Goal: Check status: Check status

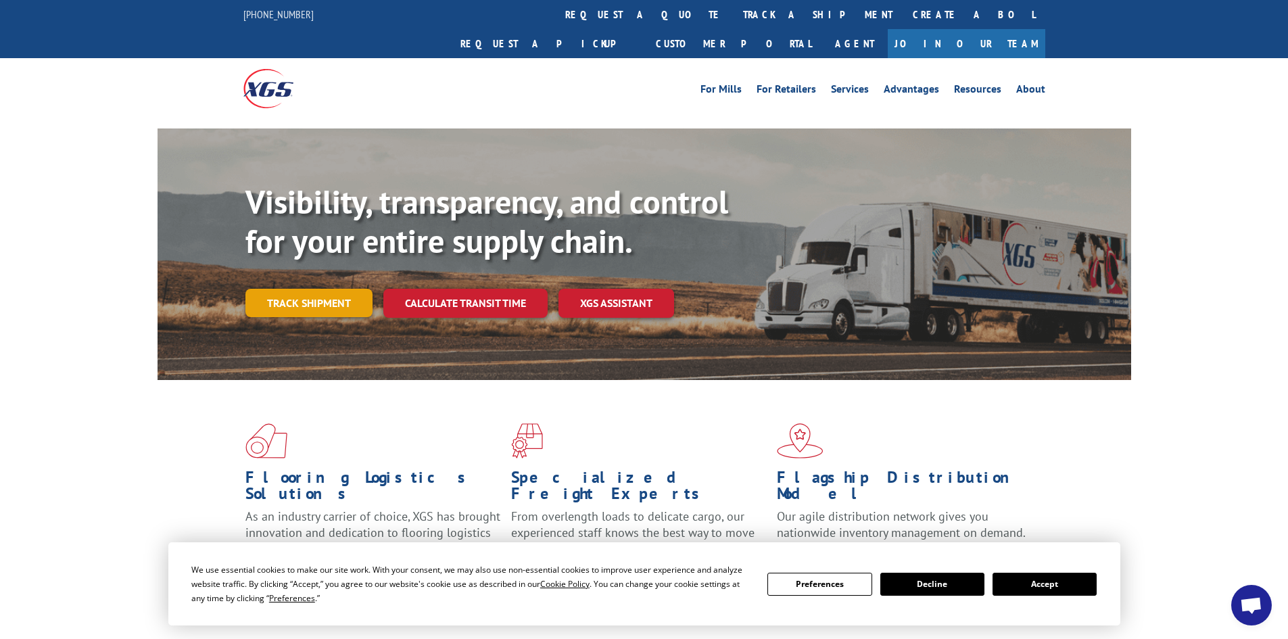
click at [342, 289] on link "Track shipment" at bounding box center [309, 303] width 127 height 28
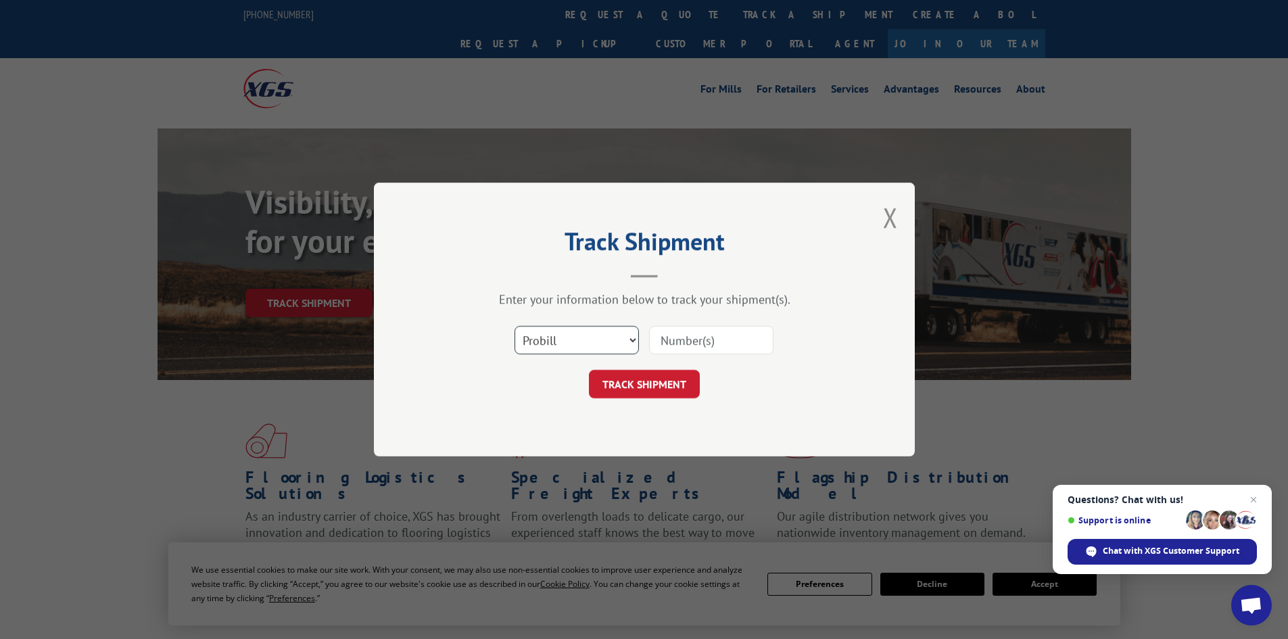
click at [614, 338] on select "Select category... Probill BOL PO" at bounding box center [577, 340] width 124 height 28
select select "po"
click at [515, 326] on select "Select category... Probill BOL PO" at bounding box center [577, 340] width 124 height 28
click at [724, 335] on input at bounding box center [711, 340] width 124 height 28
paste input "83507633"
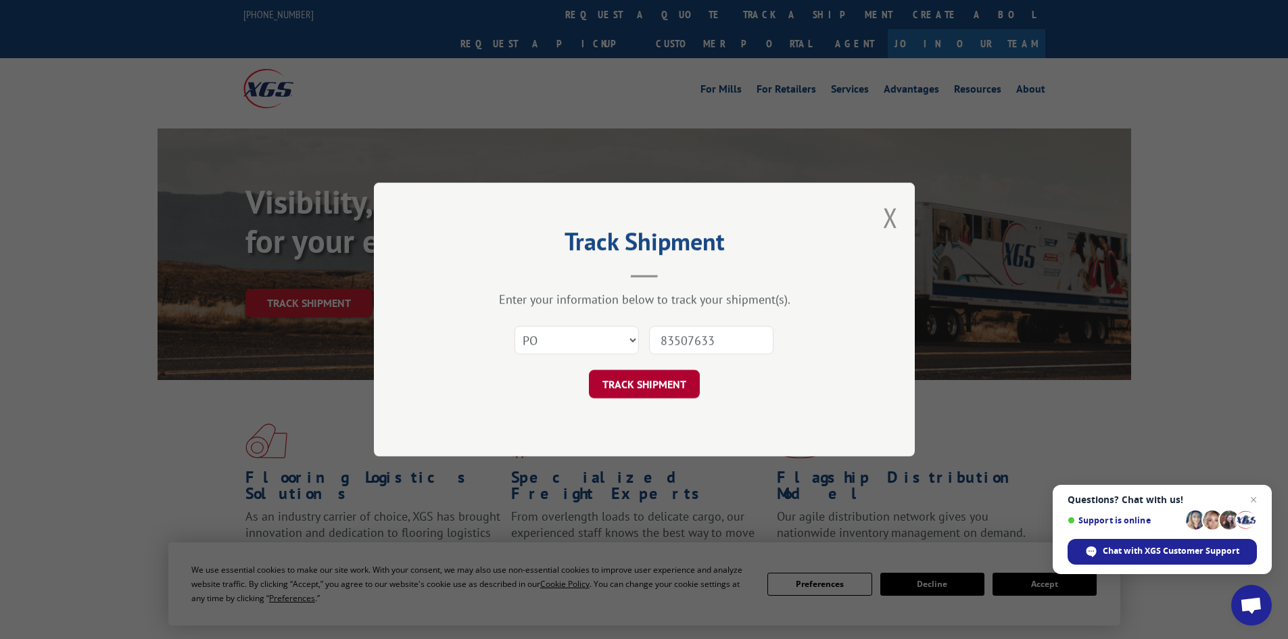
type input "83507633"
click at [668, 392] on button "TRACK SHIPMENT" at bounding box center [644, 384] width 111 height 28
